Goal: Navigation & Orientation: Understand site structure

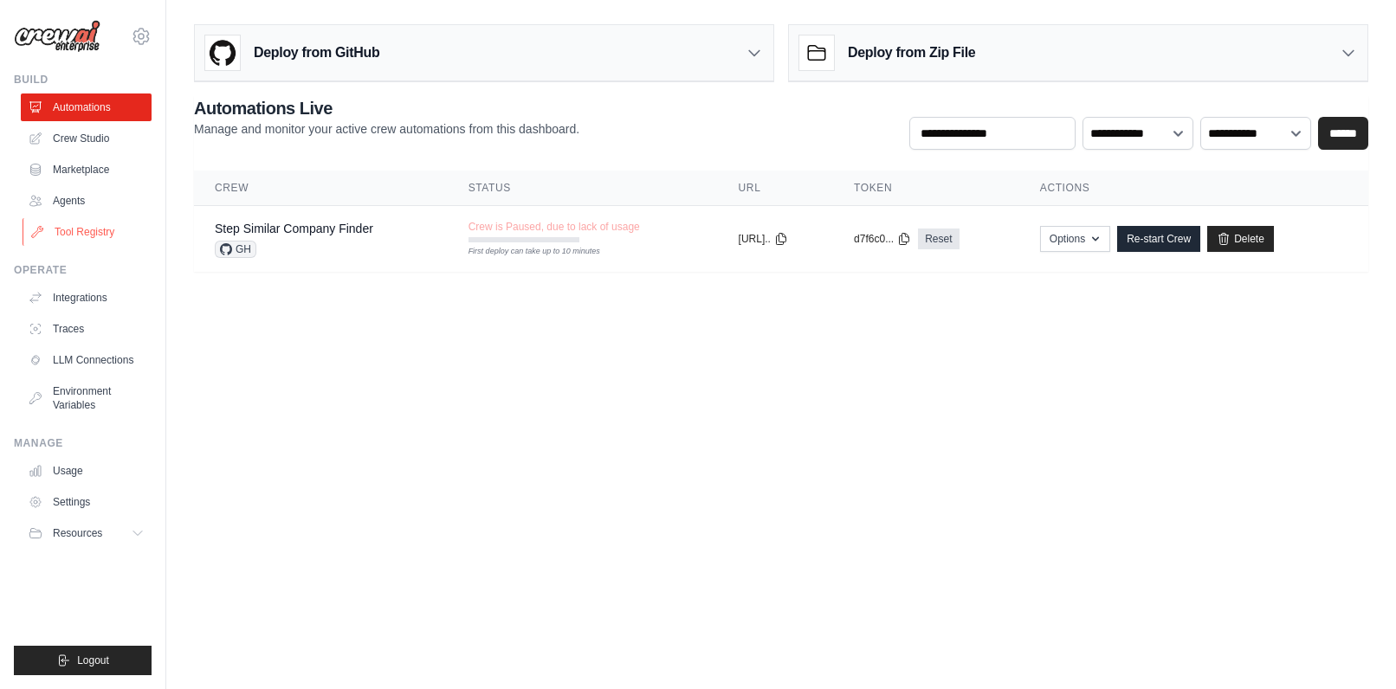
click at [87, 225] on link "Tool Registry" at bounding box center [88, 232] width 131 height 28
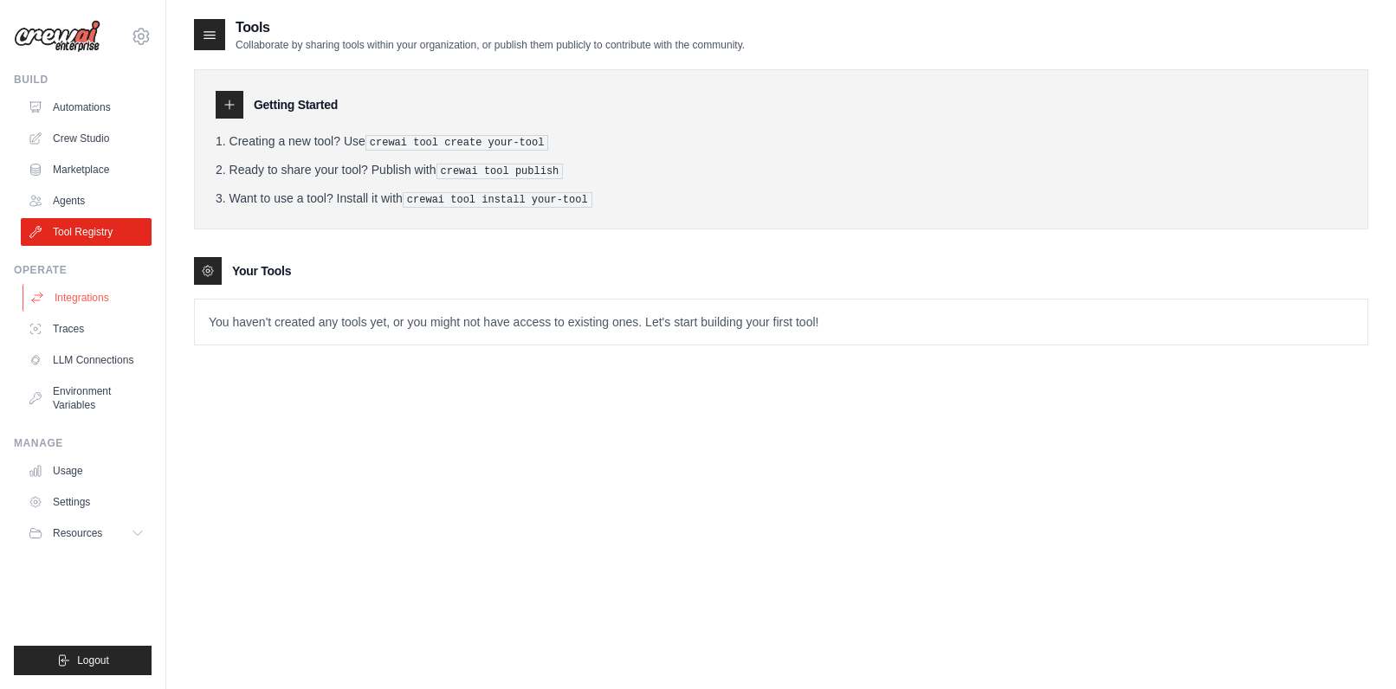
click at [86, 303] on link "Integrations" at bounding box center [88, 298] width 131 height 28
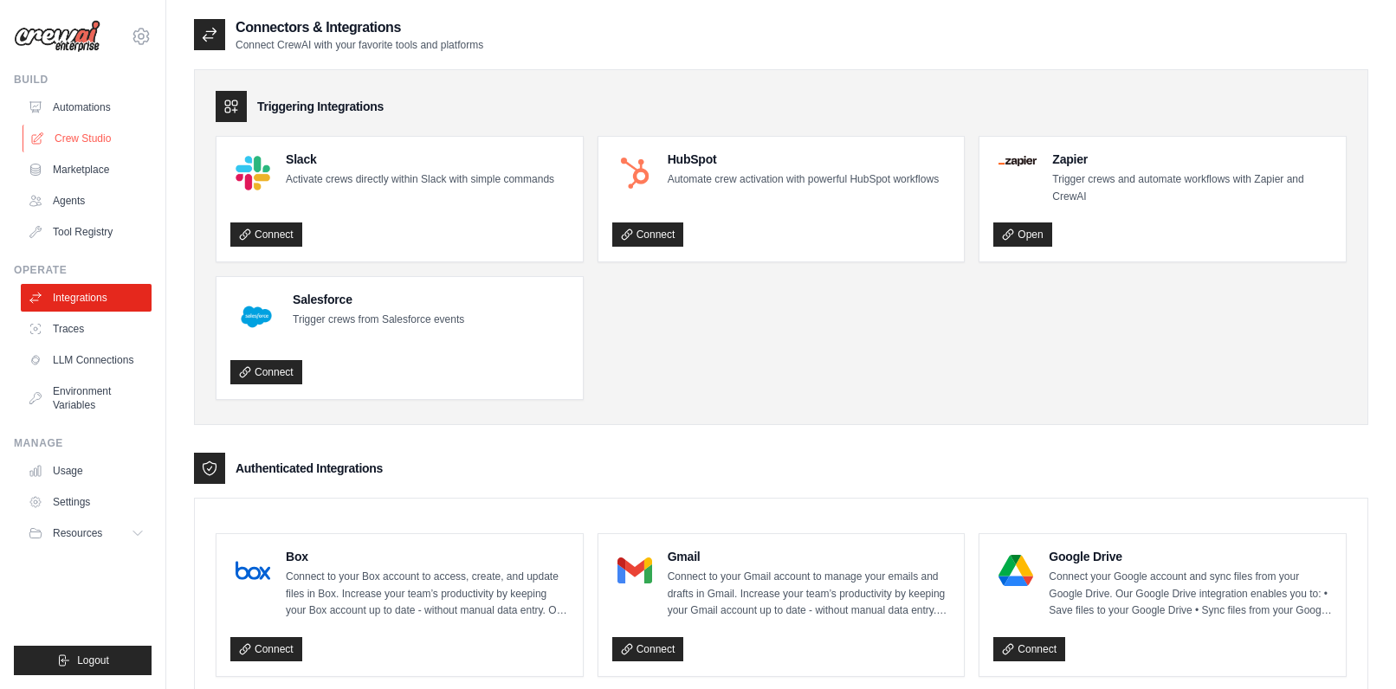
click at [84, 130] on link "Crew Studio" at bounding box center [88, 139] width 131 height 28
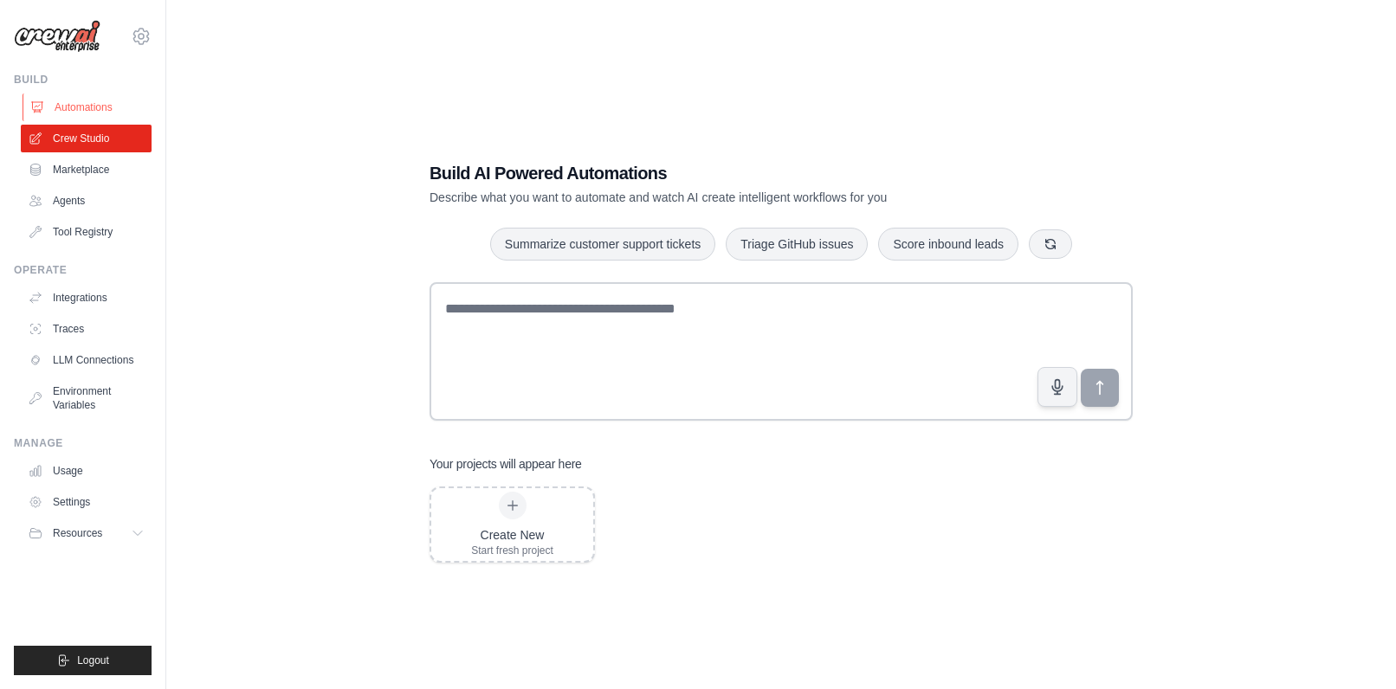
click at [74, 104] on link "Automations" at bounding box center [88, 108] width 131 height 28
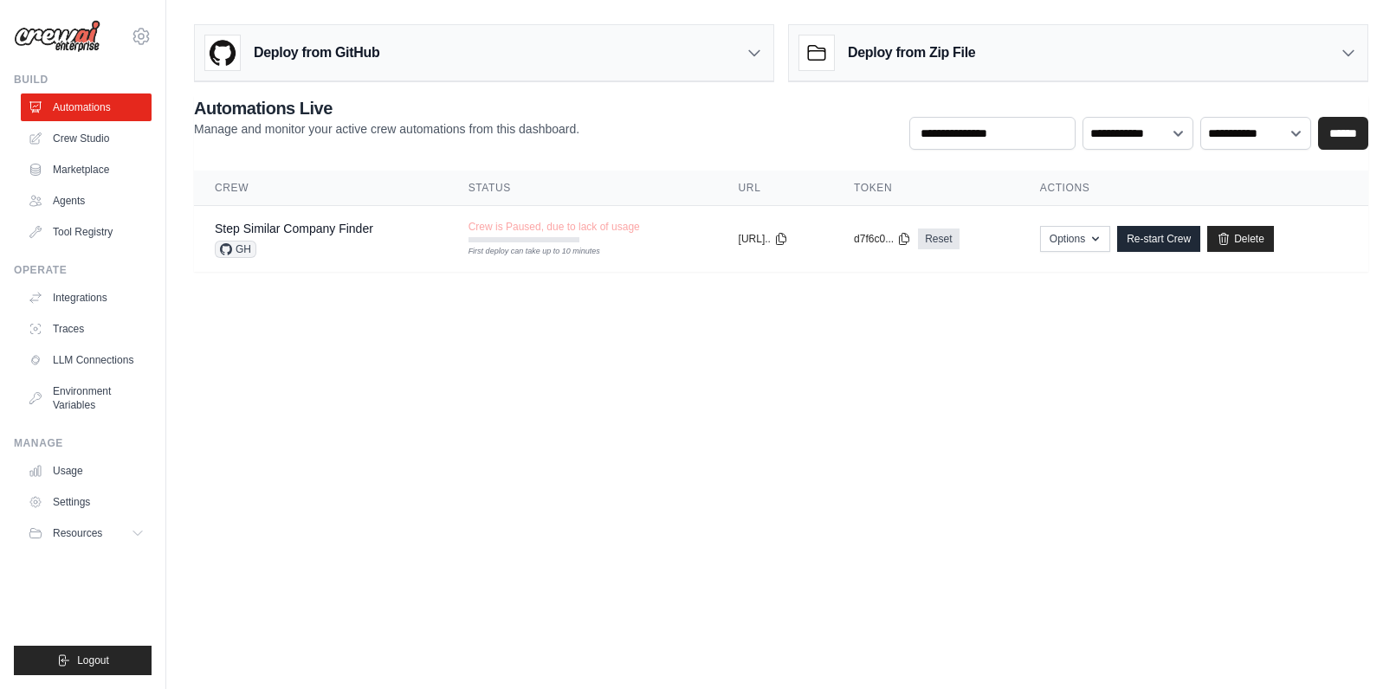
click at [752, 50] on icon at bounding box center [754, 52] width 17 height 17
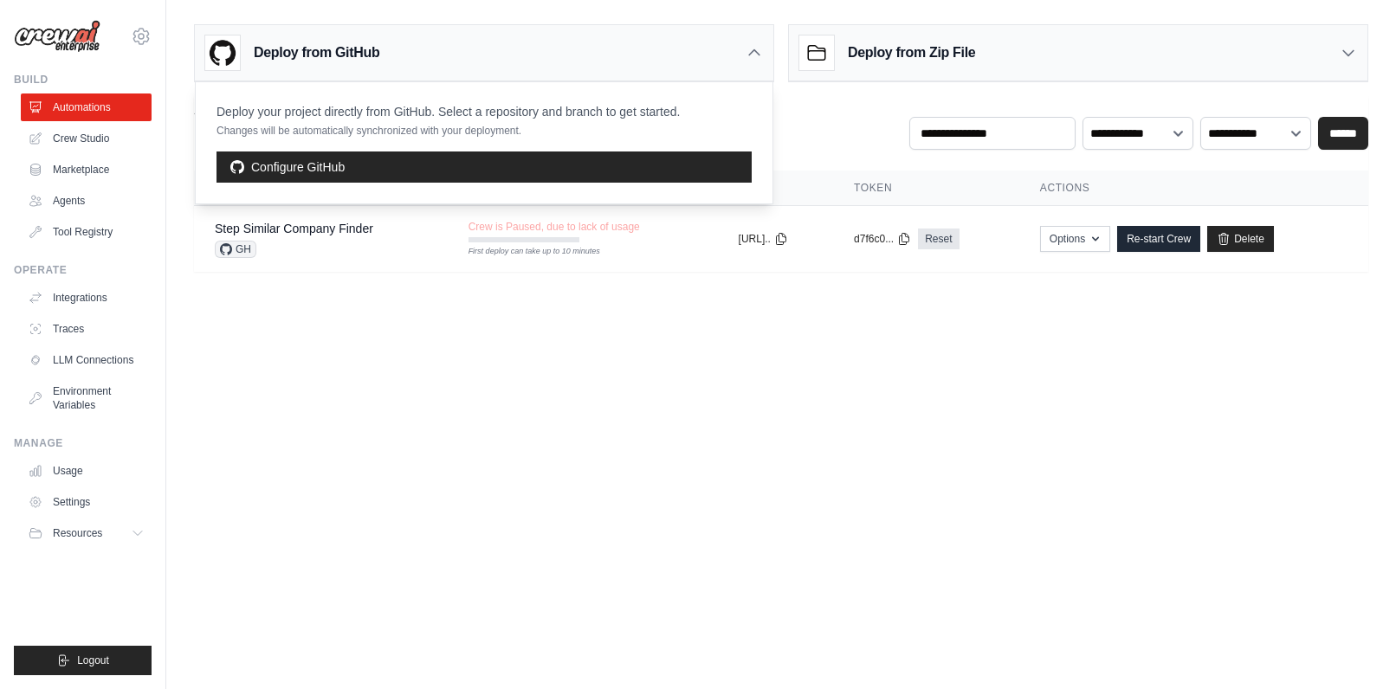
click at [754, 52] on icon at bounding box center [754, 52] width 17 height 17
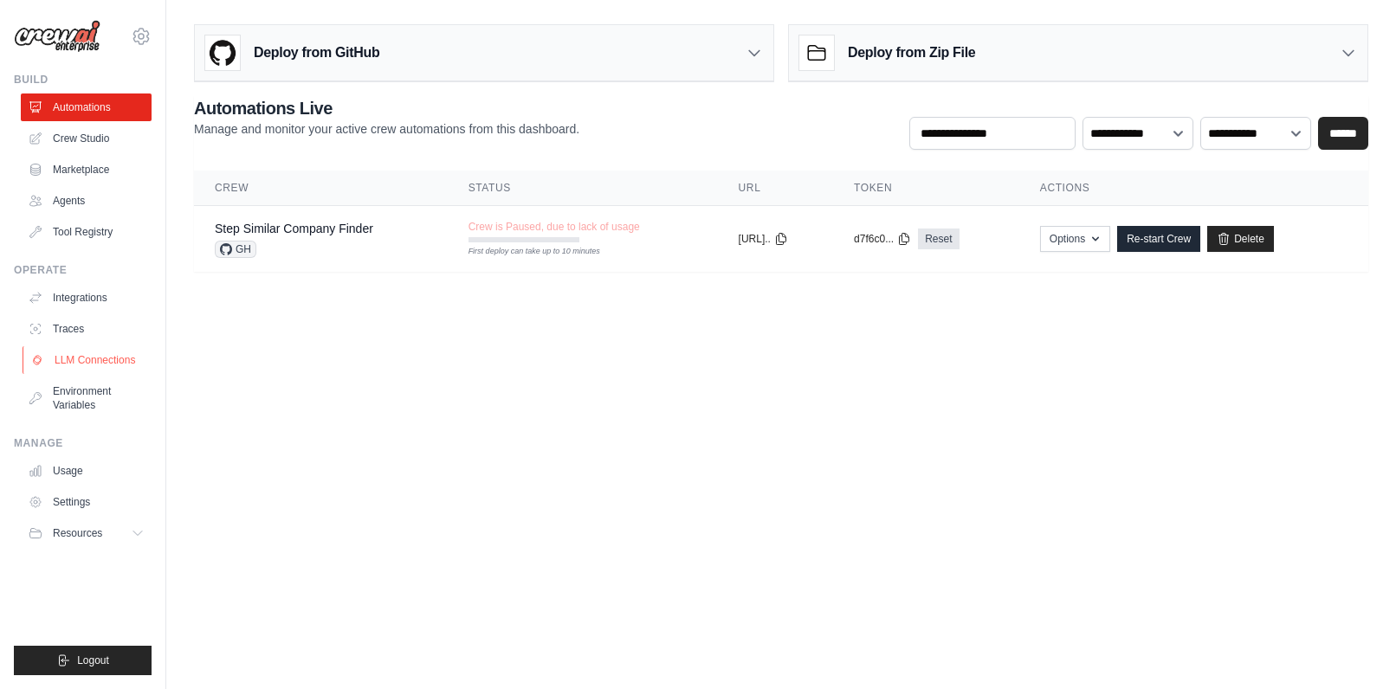
click at [82, 364] on link "LLM Connections" at bounding box center [88, 360] width 131 height 28
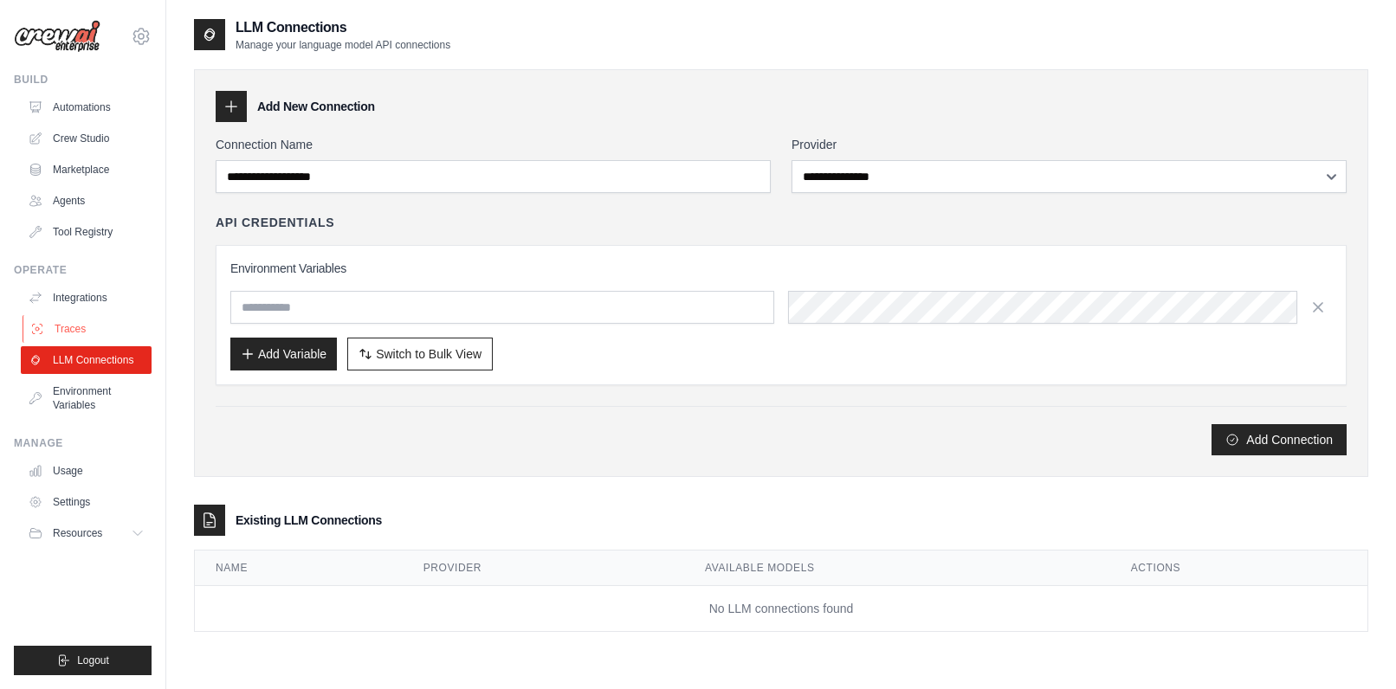
click at [85, 321] on link "Traces" at bounding box center [88, 329] width 131 height 28
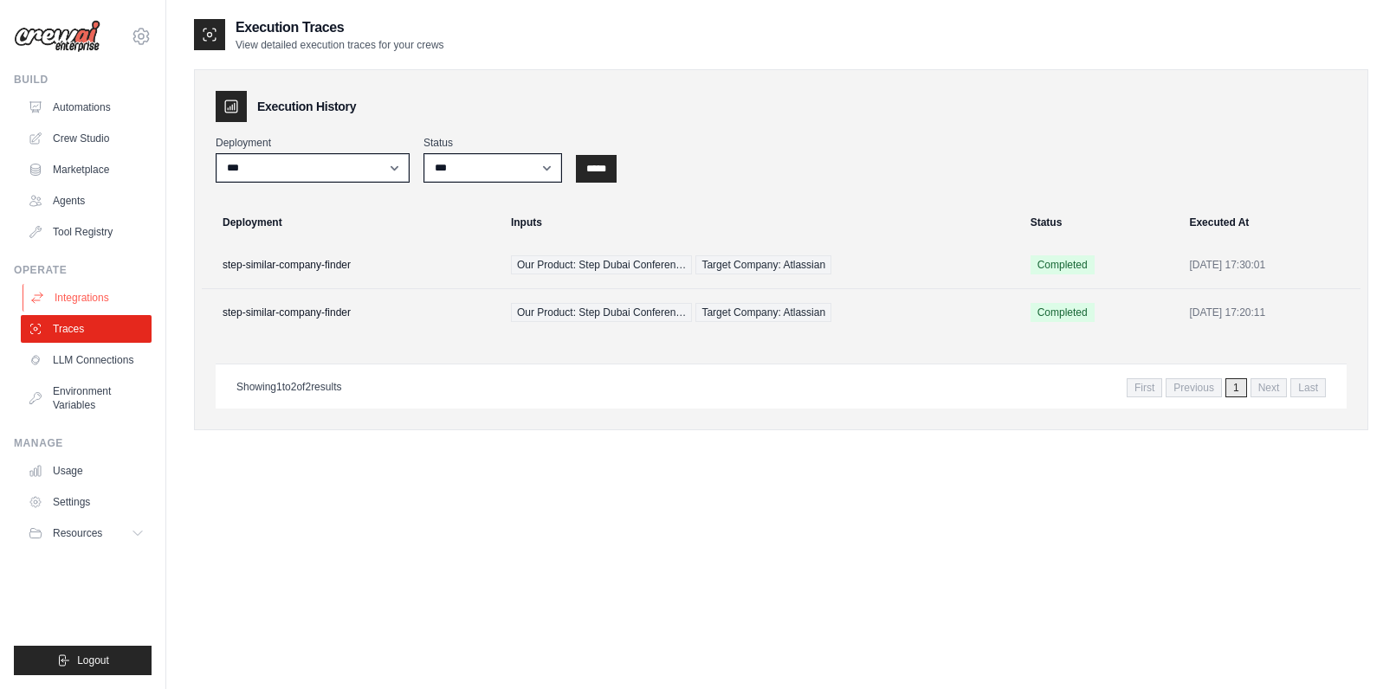
click at [89, 294] on link "Integrations" at bounding box center [88, 298] width 131 height 28
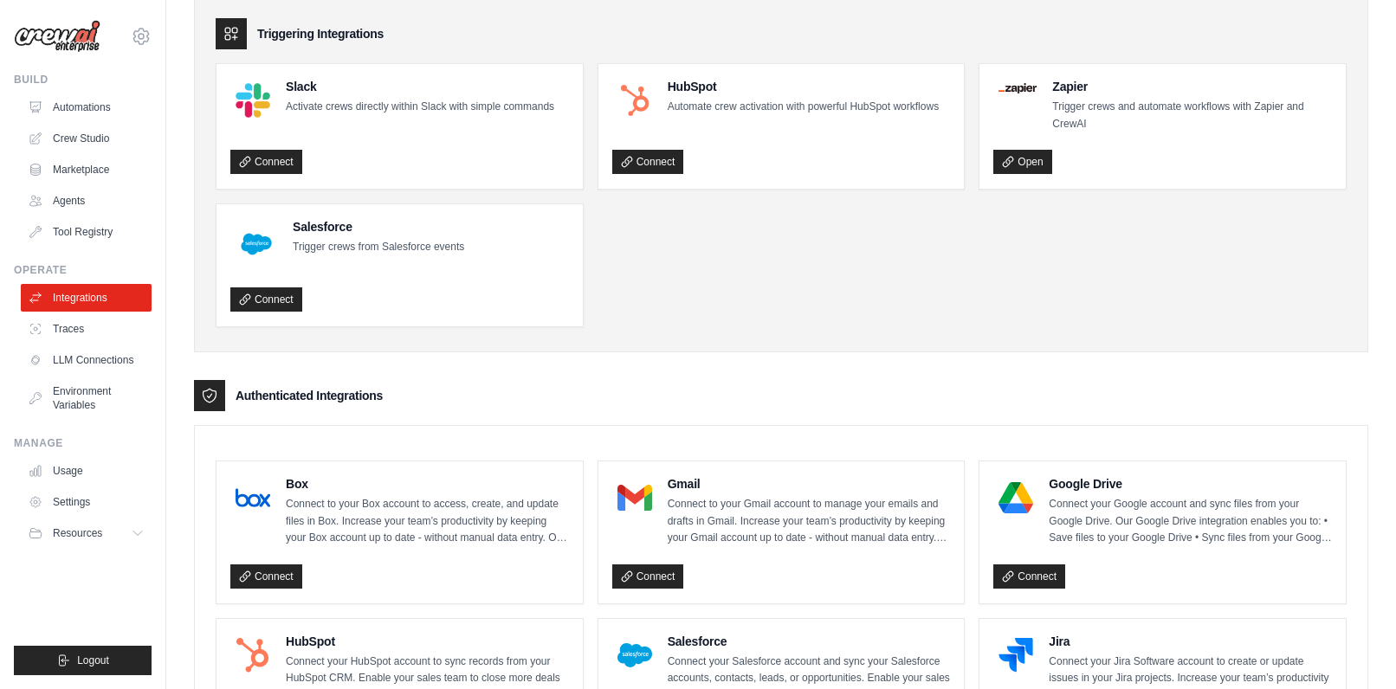
scroll to position [24, 0]
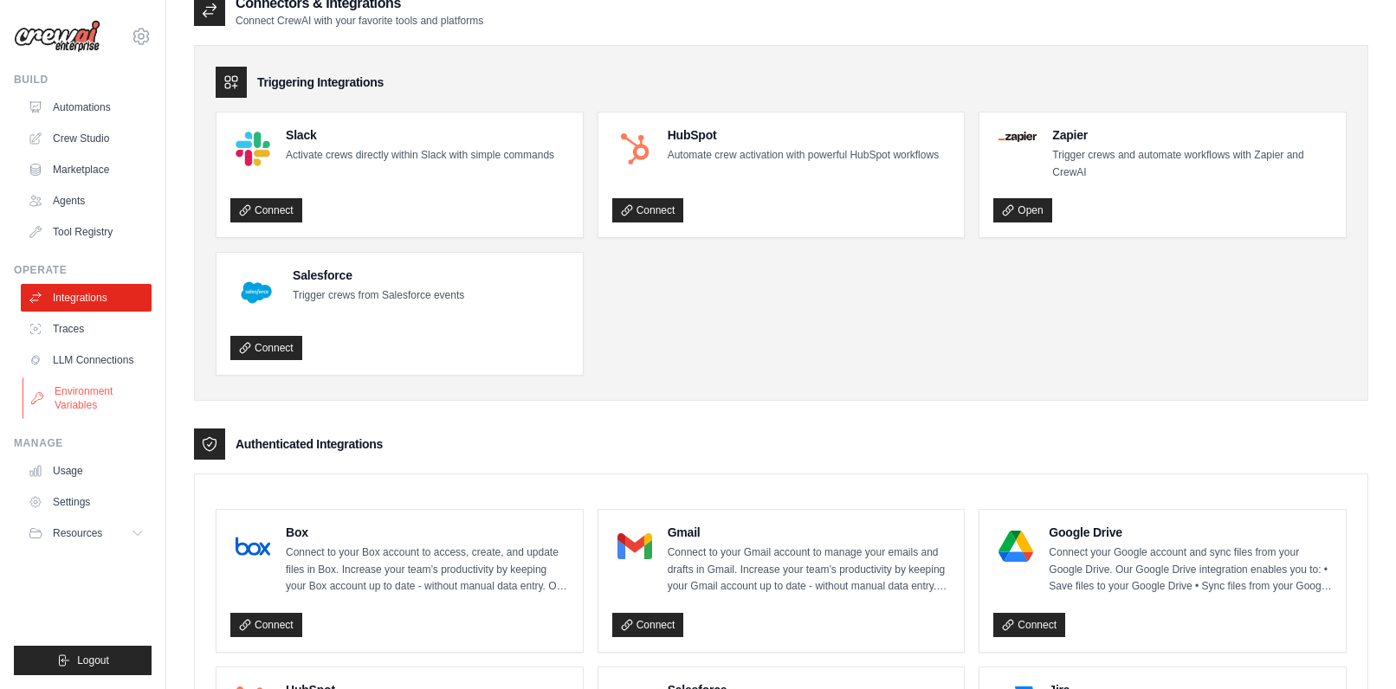
click at [82, 393] on link "Environment Variables" at bounding box center [88, 399] width 131 height 42
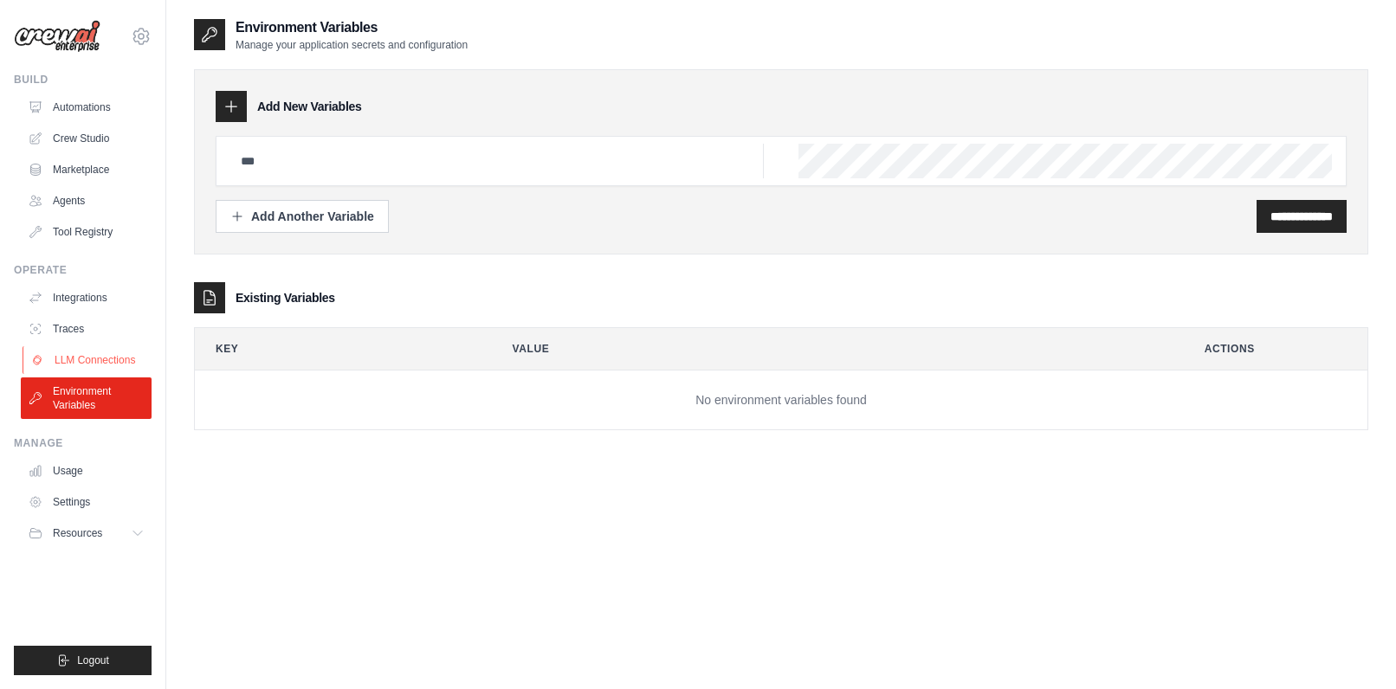
scroll to position [35, 0]
